Goal: Task Accomplishment & Management: Manage account settings

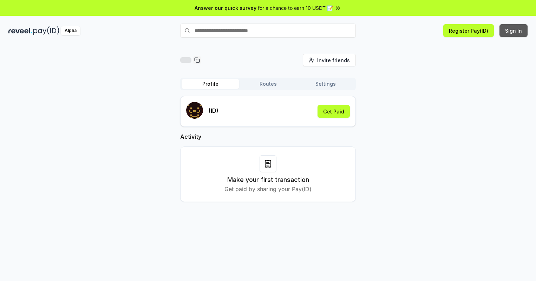
click at [514, 31] on button "Sign In" at bounding box center [514, 30] width 28 height 13
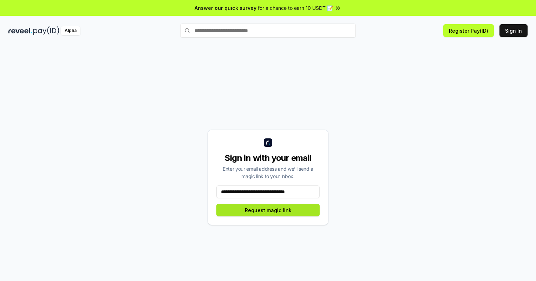
type input "**********"
click at [268, 210] on button "Request magic link" at bounding box center [267, 210] width 103 height 13
